Goal: Information Seeking & Learning: Learn about a topic

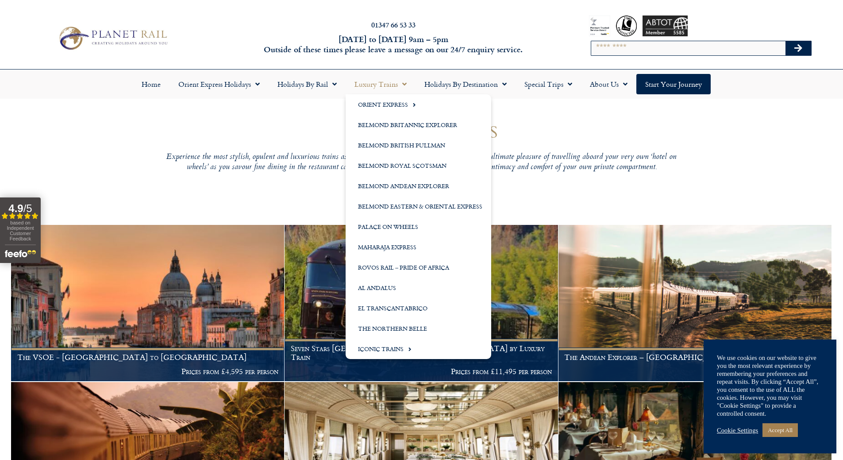
click at [373, 82] on link "Luxury Trains" at bounding box center [381, 84] width 70 height 20
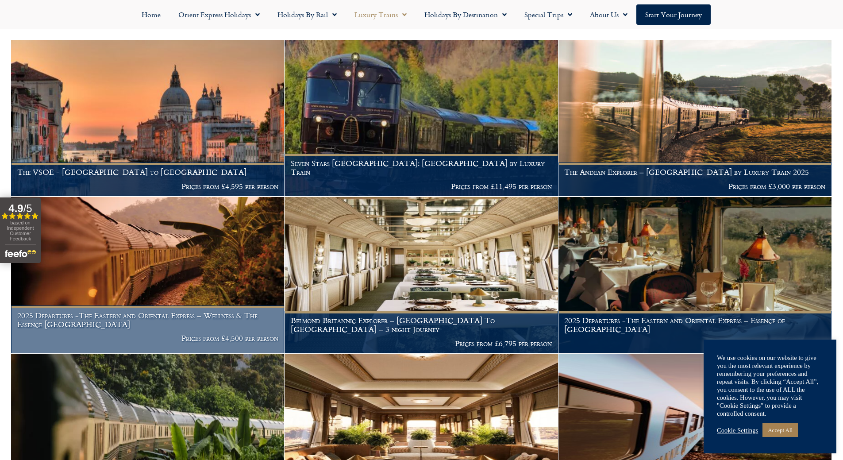
scroll to position [185, 0]
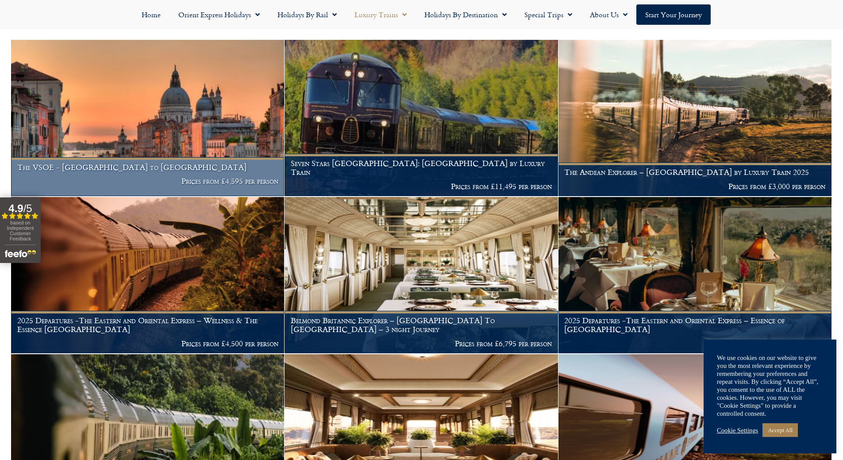
click at [232, 173] on figcaption "The VSOE - London to Venice Prices from £4,595 per person" at bounding box center [147, 176] width 273 height 39
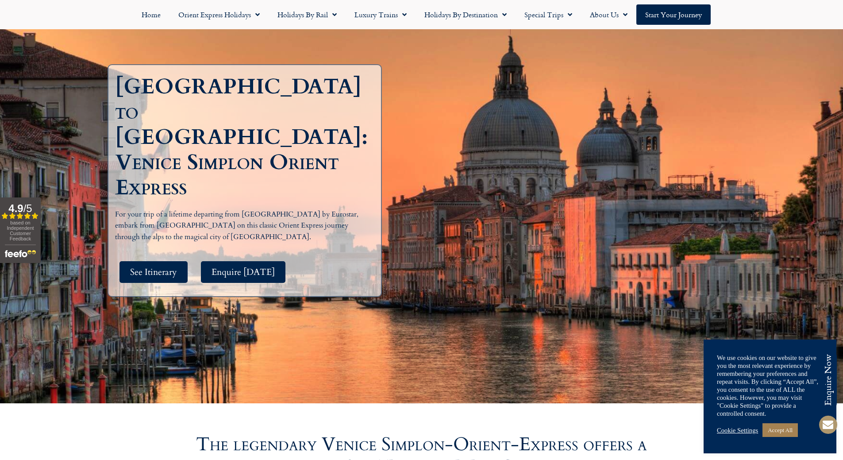
scroll to position [177, 0]
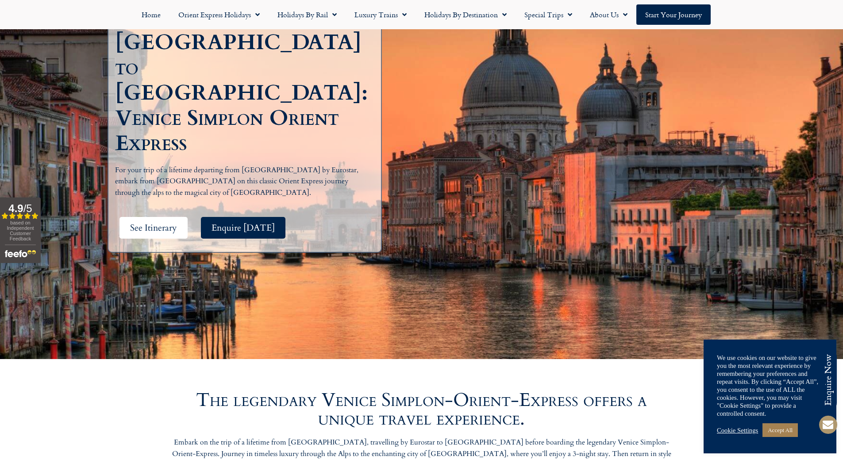
click at [169, 222] on span "See Itinerary" at bounding box center [153, 227] width 47 height 11
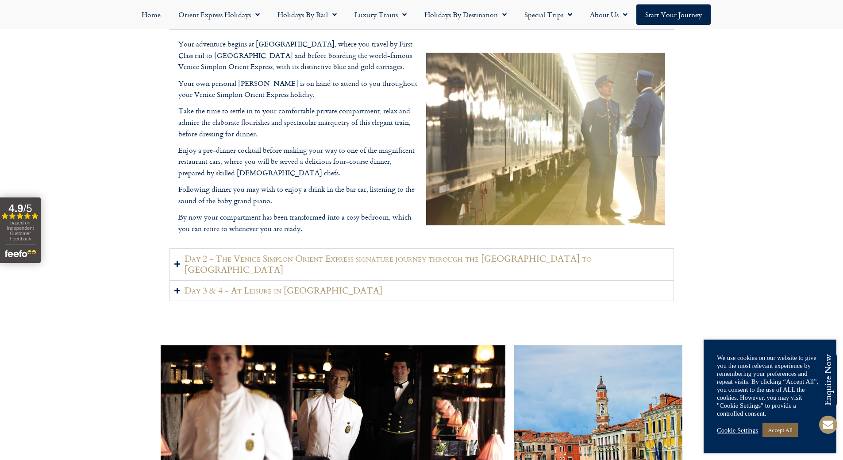
click at [778, 425] on link "Accept All" at bounding box center [779, 430] width 35 height 14
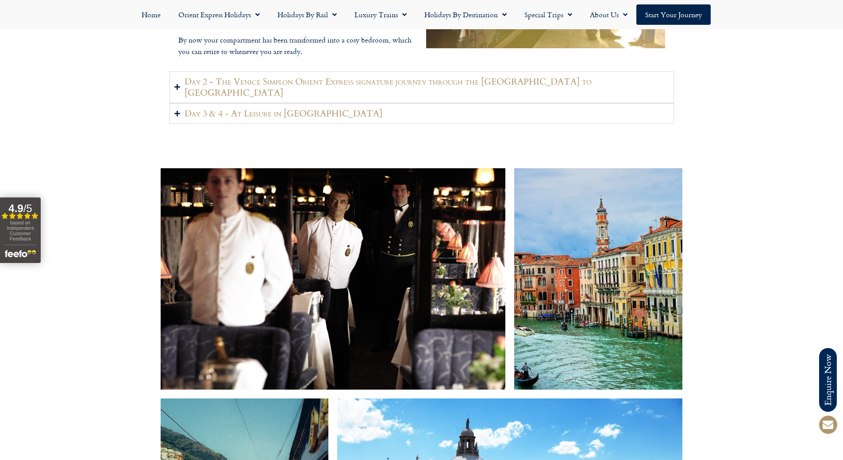
scroll to position [1193, 0]
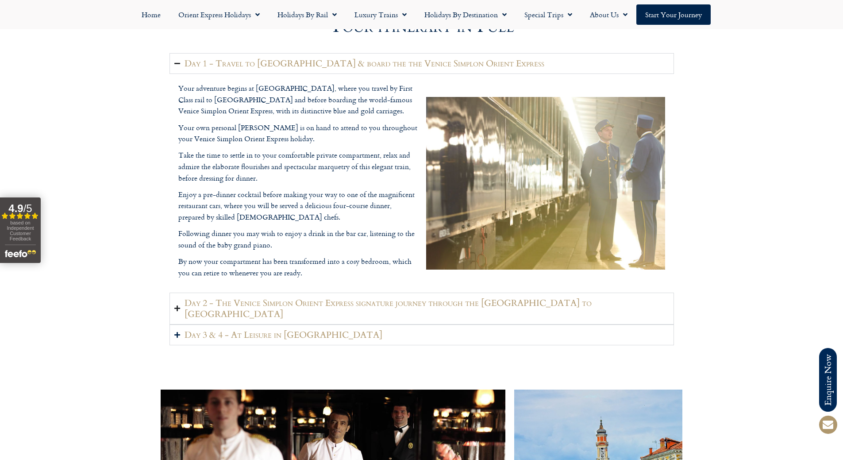
click at [232, 299] on h2 "Day 2 - The Venice Simplon Orient Express signature journey through the Swiss A…" at bounding box center [427, 308] width 485 height 22
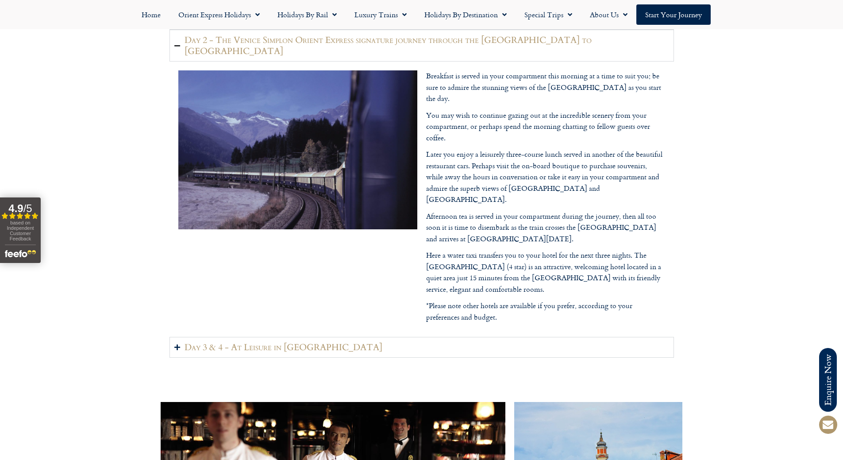
scroll to position [1281, 0]
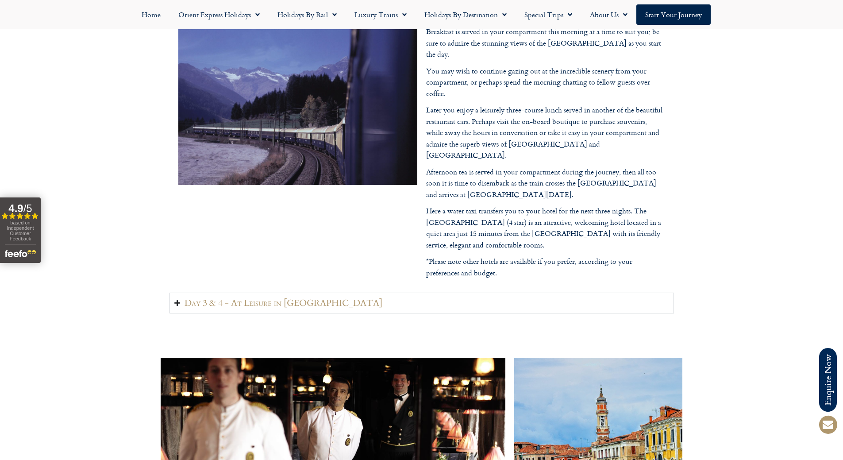
click at [263, 292] on summary "Day 3 & 4 - At Leisure in Venice" at bounding box center [421, 302] width 504 height 21
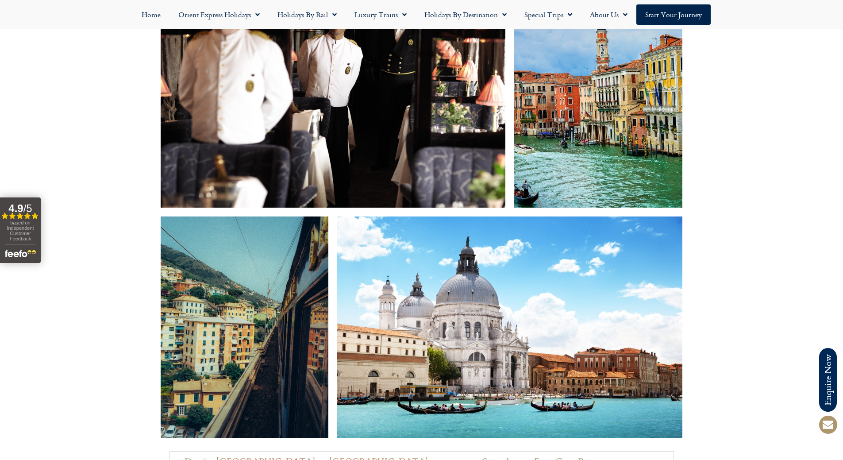
scroll to position [1856, 0]
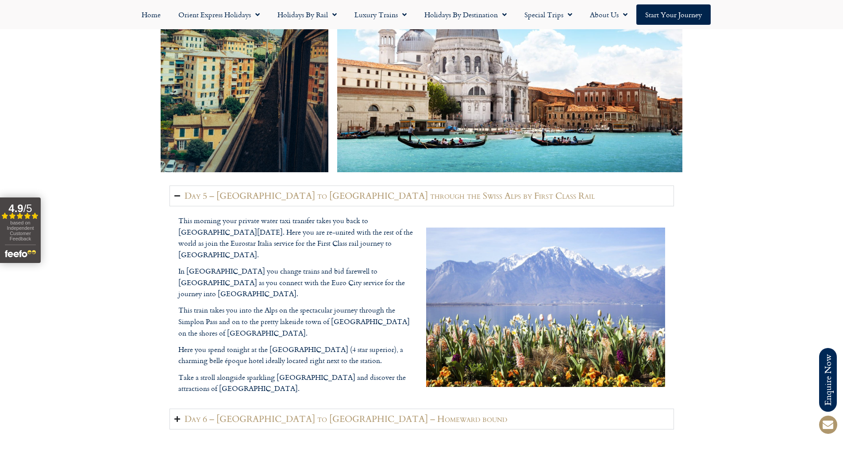
click at [277, 190] on h2 "Day 5 – Venice to Montreux through the Swiss Alps by First Class Rail" at bounding box center [390, 195] width 410 height 11
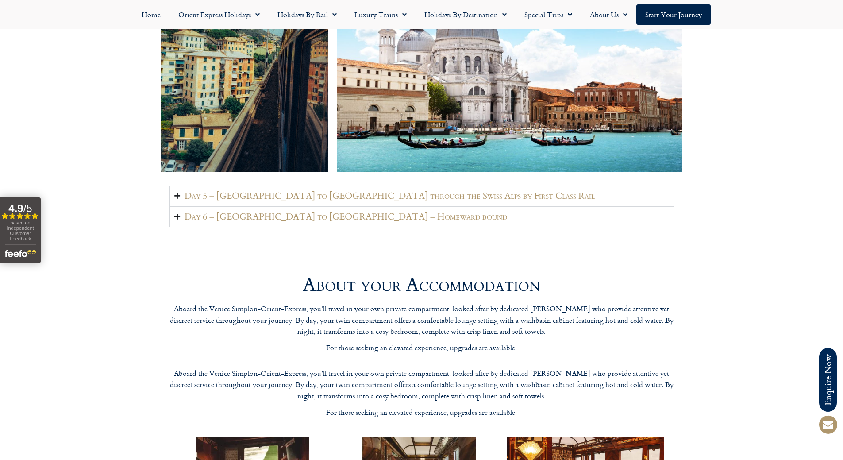
click at [266, 211] on h2 "Day 6 – Montreux to London – Homeward bound" at bounding box center [346, 216] width 323 height 11
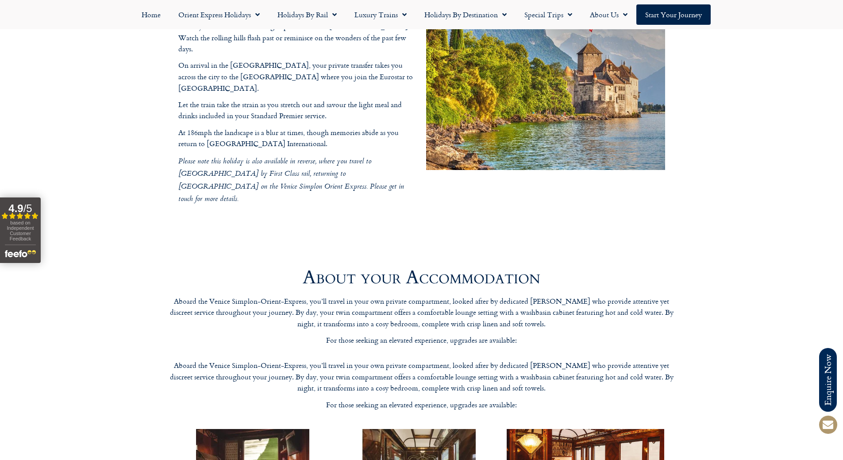
scroll to position [2299, 0]
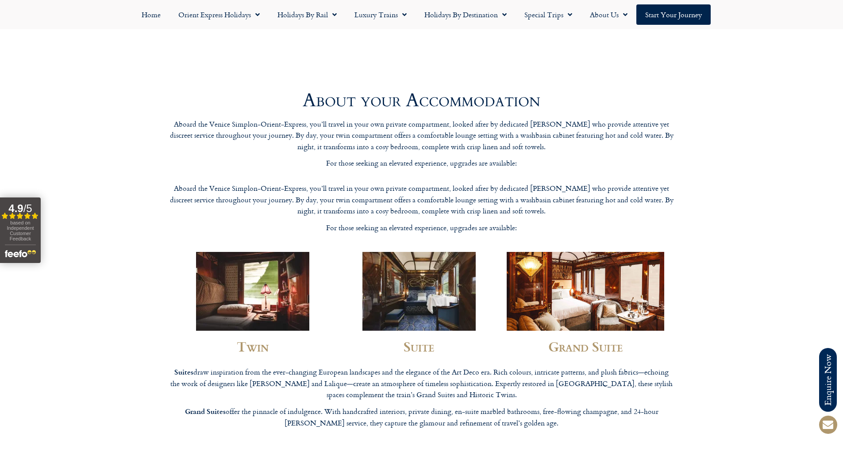
click at [258, 259] on img at bounding box center [252, 291] width 113 height 79
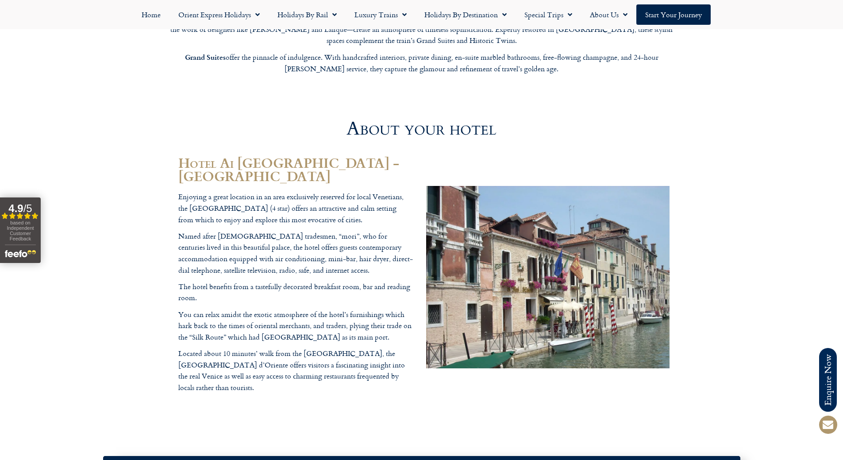
scroll to position [2918, 0]
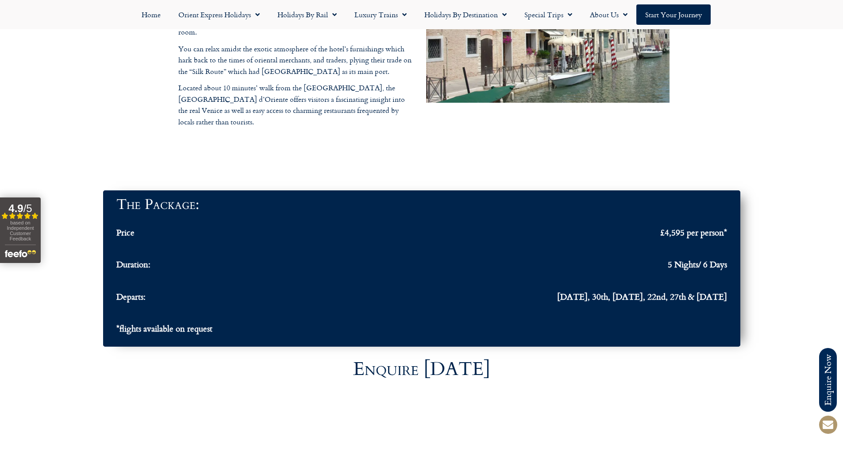
click at [708, 227] on span "£4,595 per person*" at bounding box center [693, 232] width 67 height 10
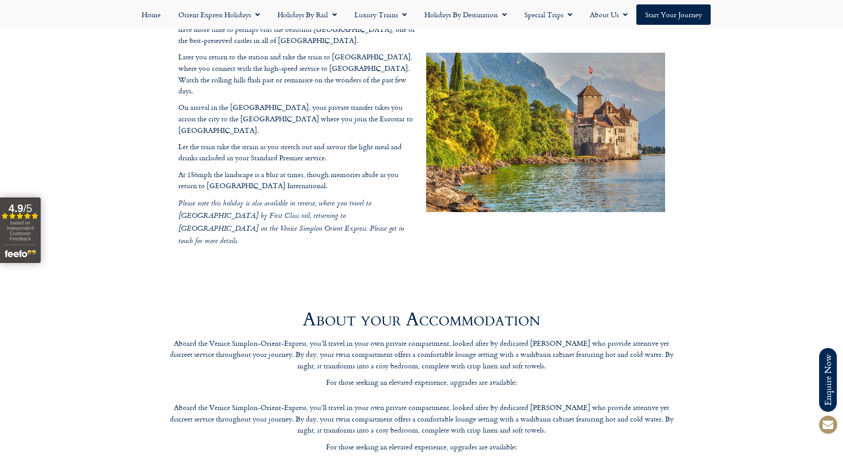
scroll to position [1858, 0]
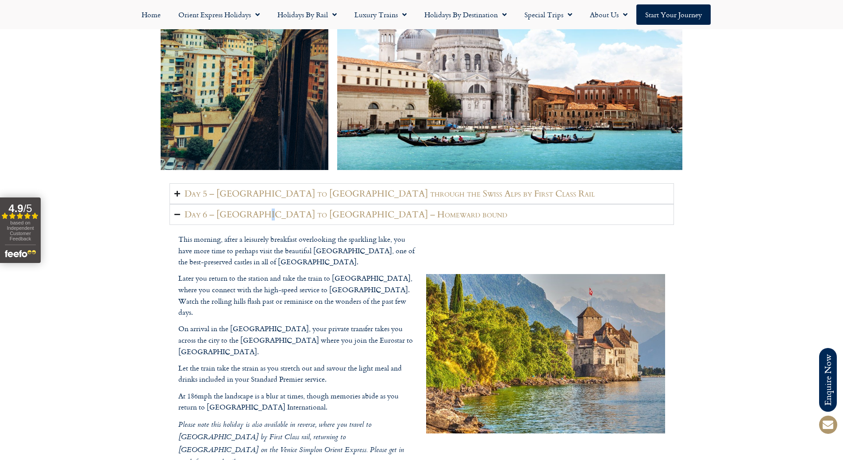
click at [260, 209] on h2 "Day 6 – Montreux to London – Homeward bound" at bounding box center [346, 214] width 323 height 11
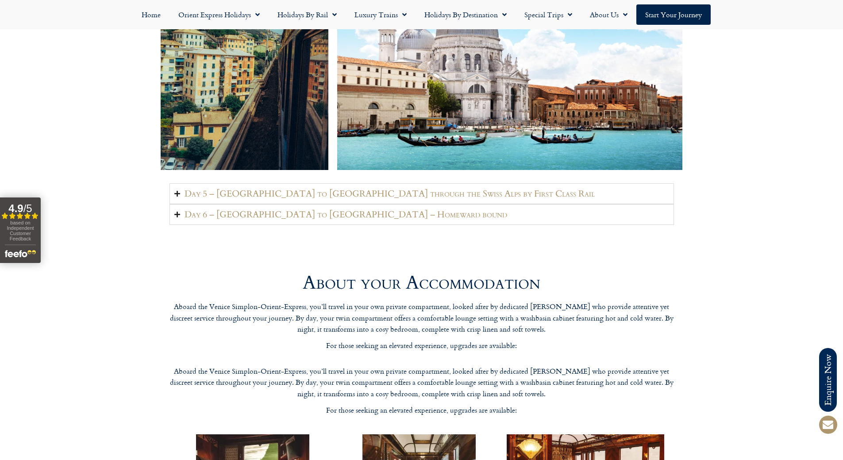
click at [177, 211] on icon "Accordion. Open links with Enter or Space, close with Escape, and navigate with…" at bounding box center [177, 214] width 6 height 7
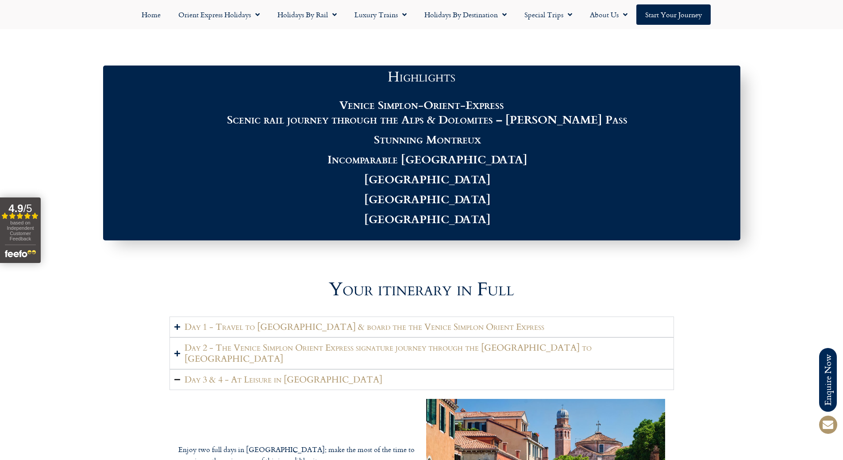
scroll to position [752, 0]
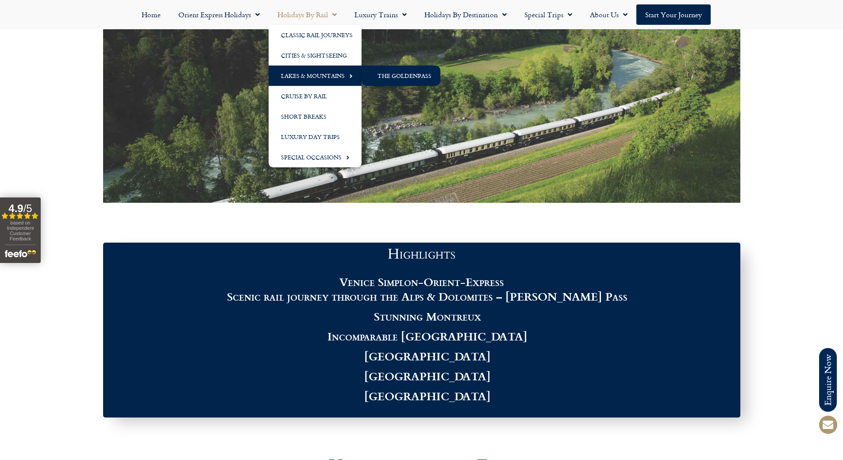
click at [396, 72] on link "The GoldenPass" at bounding box center [401, 75] width 79 height 20
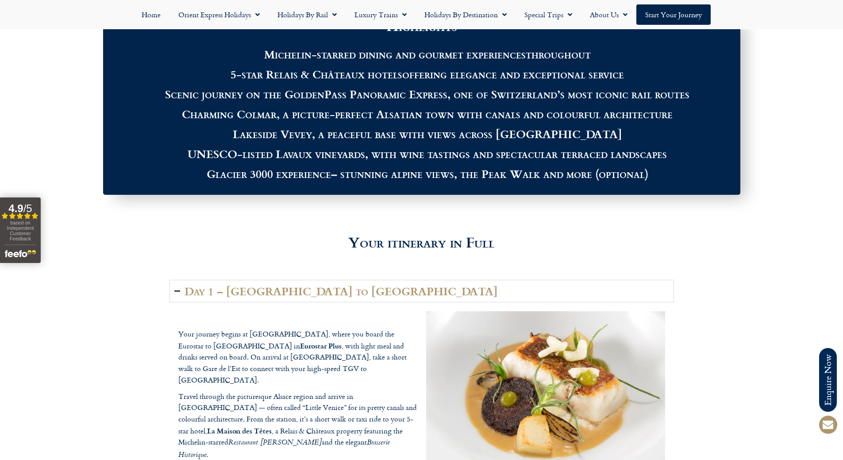
scroll to position [1283, 0]
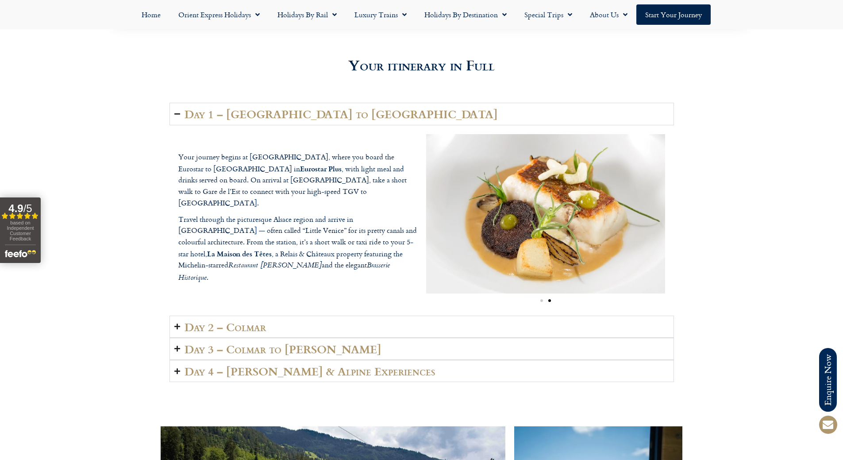
click at [209, 115] on h2 "Day 1 – London to Colmar" at bounding box center [341, 114] width 313 height 12
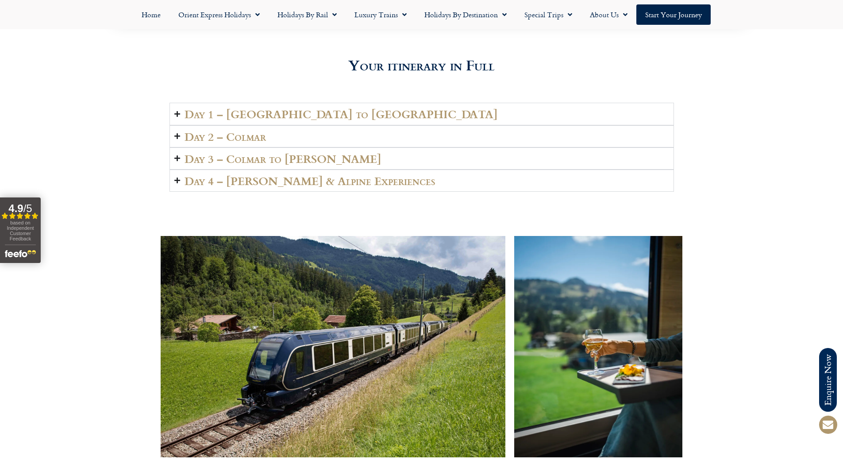
click at [215, 133] on h2 "Day 2 – Colmar" at bounding box center [225, 136] width 81 height 12
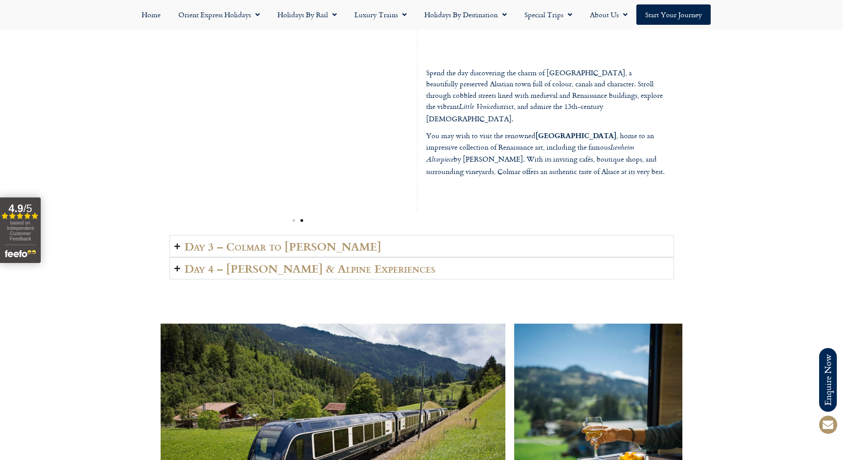
scroll to position [1593, 0]
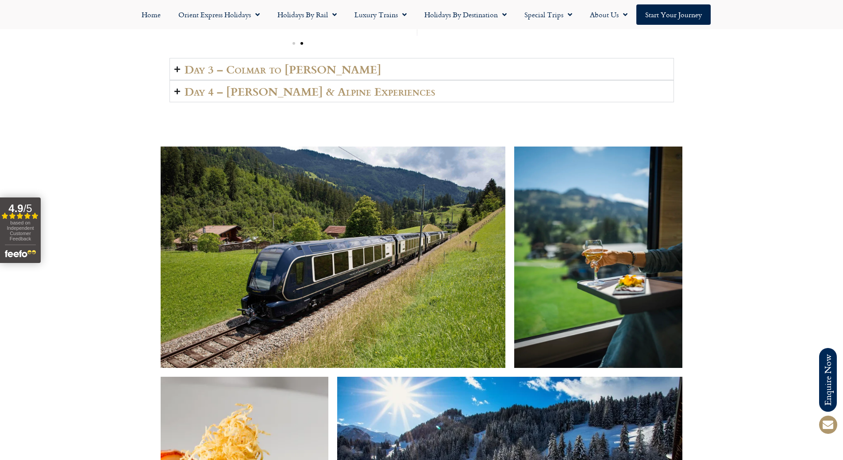
click at [277, 65] on h2 "Day 3 – Colmar to Lenk" at bounding box center [283, 69] width 197 height 12
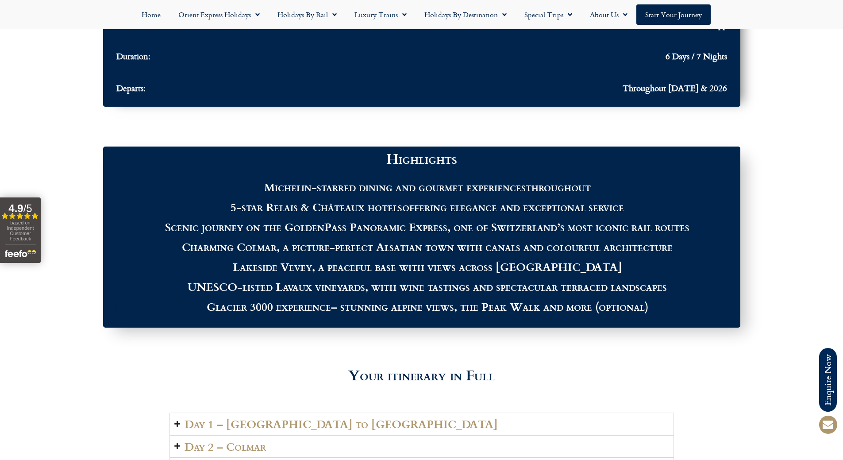
scroll to position [796, 0]
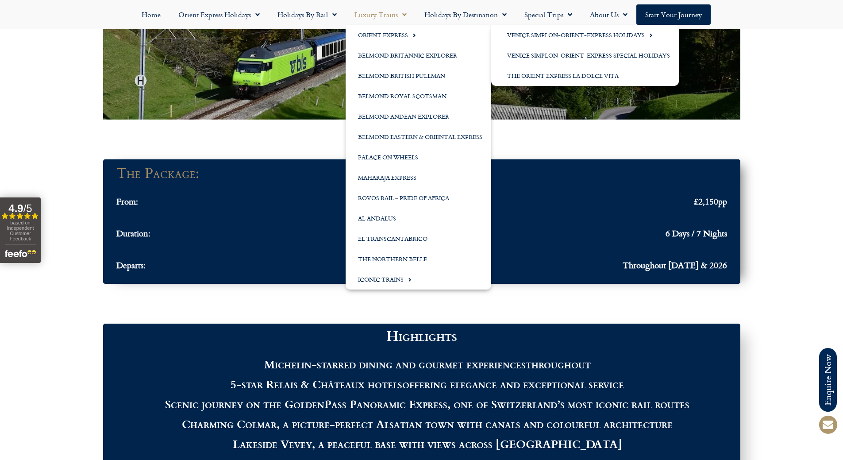
click at [384, 8] on link "Luxury Trains" at bounding box center [381, 14] width 70 height 20
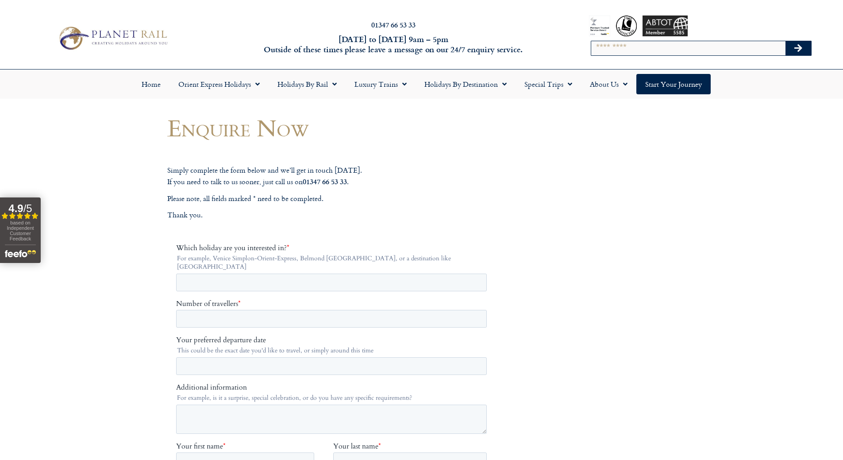
scroll to position [133, 0]
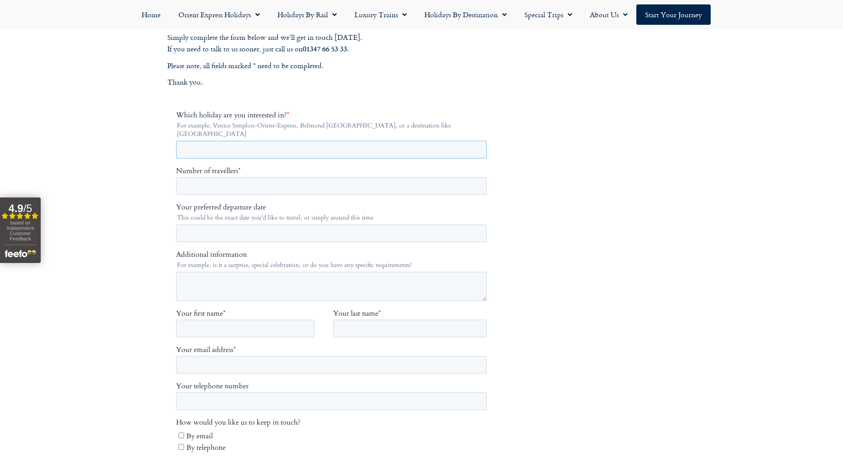
click at [251, 141] on input "Which holiday are you interested in? *" at bounding box center [331, 150] width 311 height 18
click at [472, 67] on p "Please note, all fields marked * need to be completed." at bounding box center [333, 66] width 332 height 12
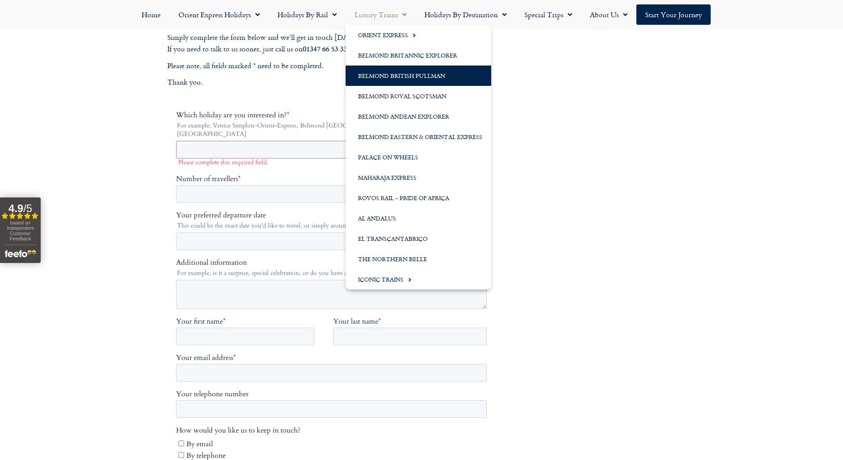
click at [416, 73] on link "Belmond British Pullman" at bounding box center [419, 75] width 146 height 20
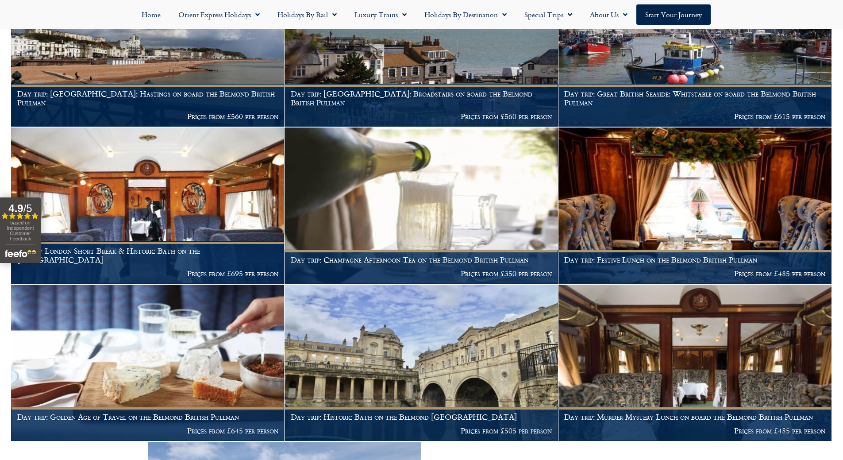
scroll to position [177, 0]
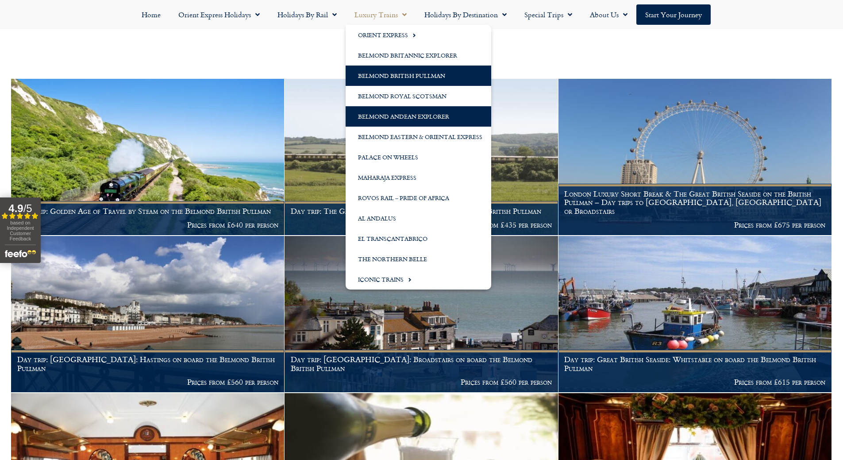
click at [419, 115] on link "Belmond Andean Explorer" at bounding box center [419, 116] width 146 height 20
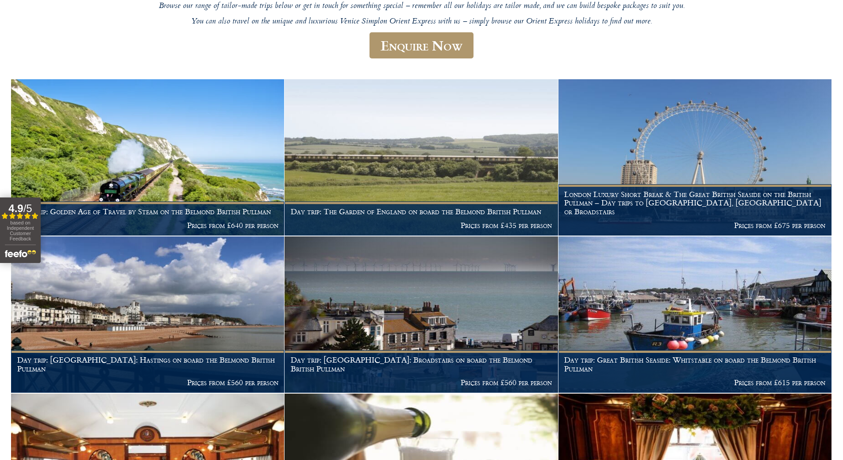
scroll to position [0, 0]
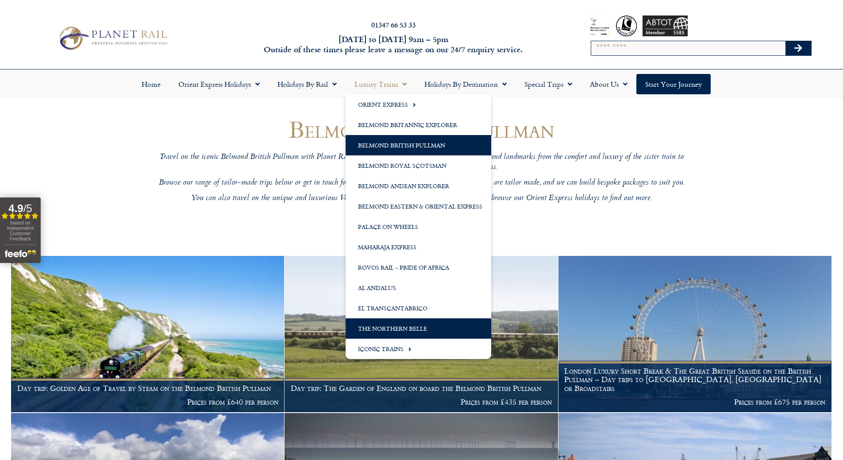
click at [430, 328] on link "The Northern Belle" at bounding box center [419, 328] width 146 height 20
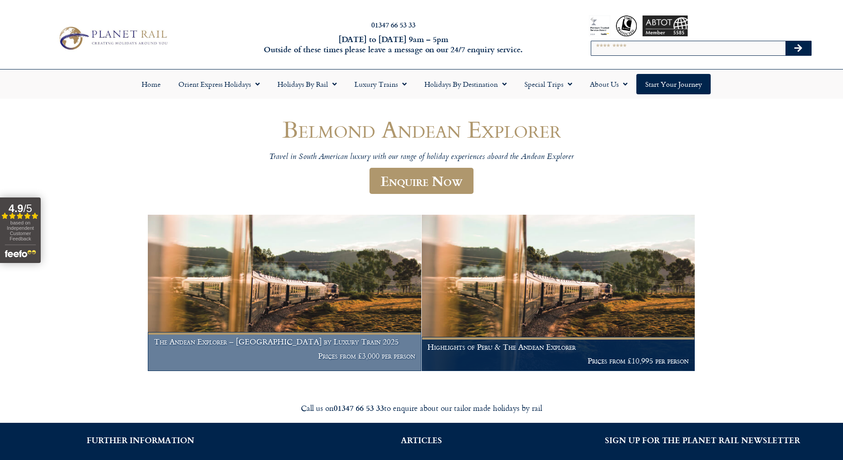
click at [310, 346] on h1 "The Andean Explorer – [GEOGRAPHIC_DATA] by Luxury Train 2025" at bounding box center [284, 341] width 261 height 9
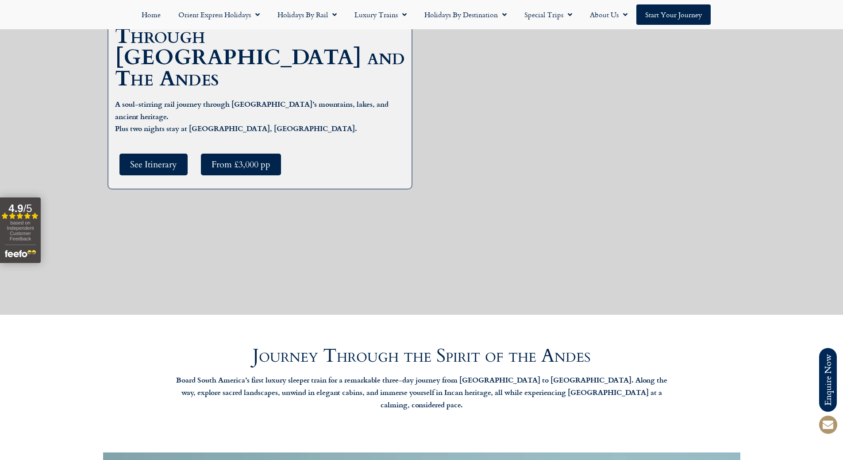
scroll to position [133, 0]
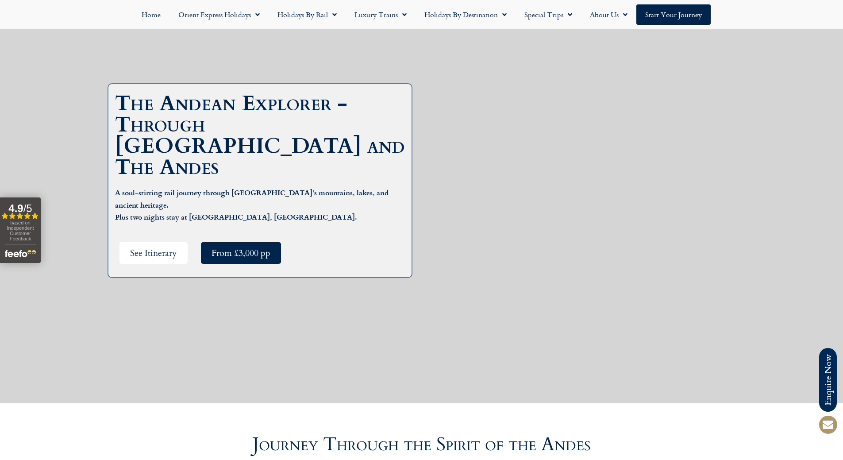
click at [182, 242] on link "See Itinerary" at bounding box center [153, 253] width 68 height 22
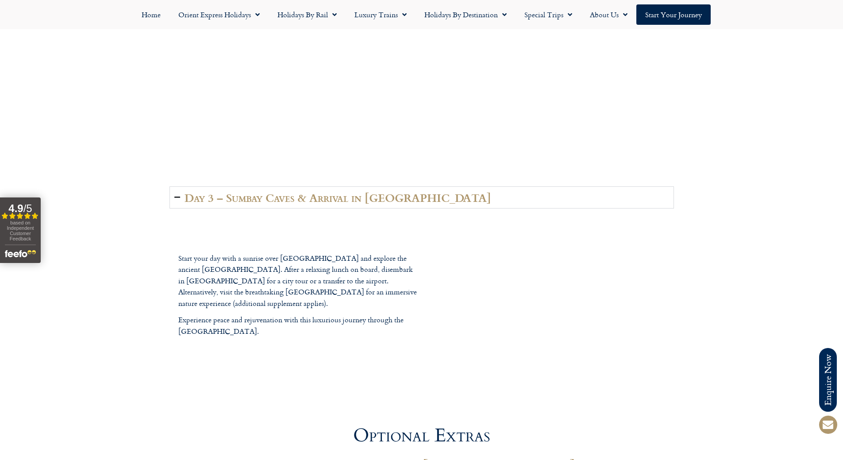
scroll to position [2089, 0]
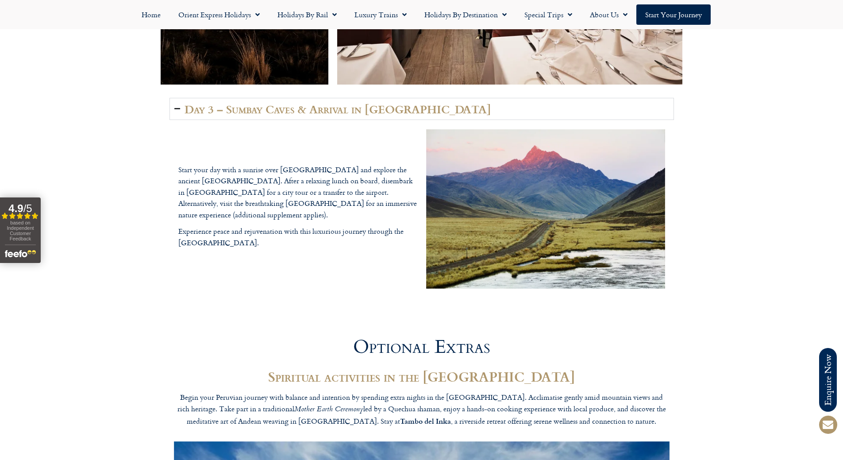
click at [311, 103] on h2 "Day 3 – Sumbay Caves & Arrival in [GEOGRAPHIC_DATA]" at bounding box center [338, 109] width 307 height 12
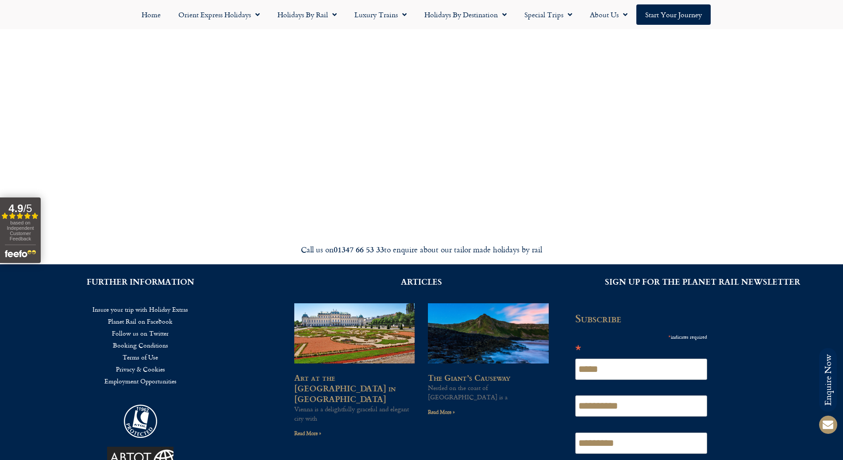
scroll to position [3647, 0]
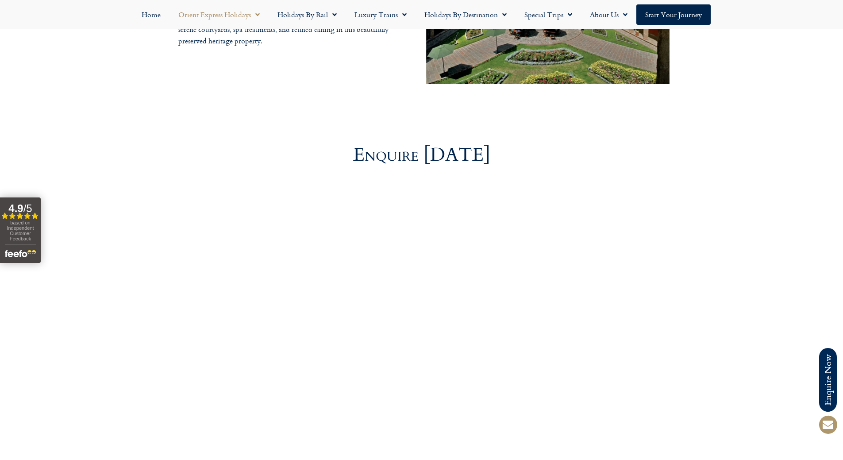
scroll to position [133, 0]
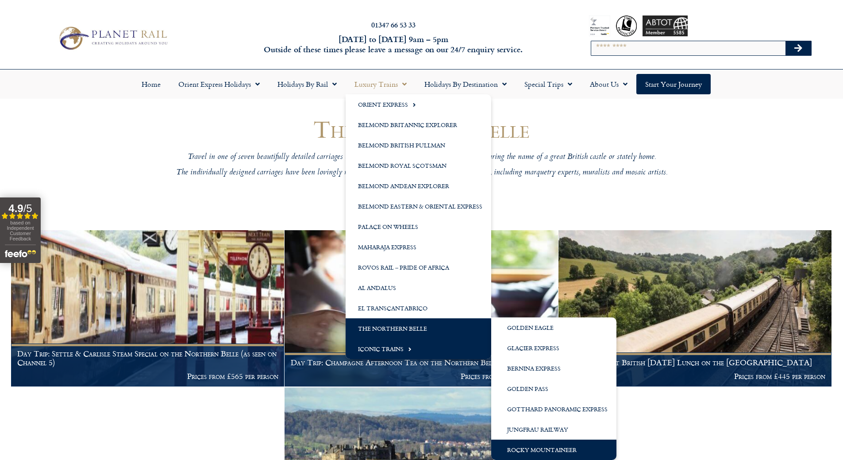
click at [571, 448] on link "Rocky Mountaineer" at bounding box center [553, 449] width 125 height 20
